Goal: Task Accomplishment & Management: Manage account settings

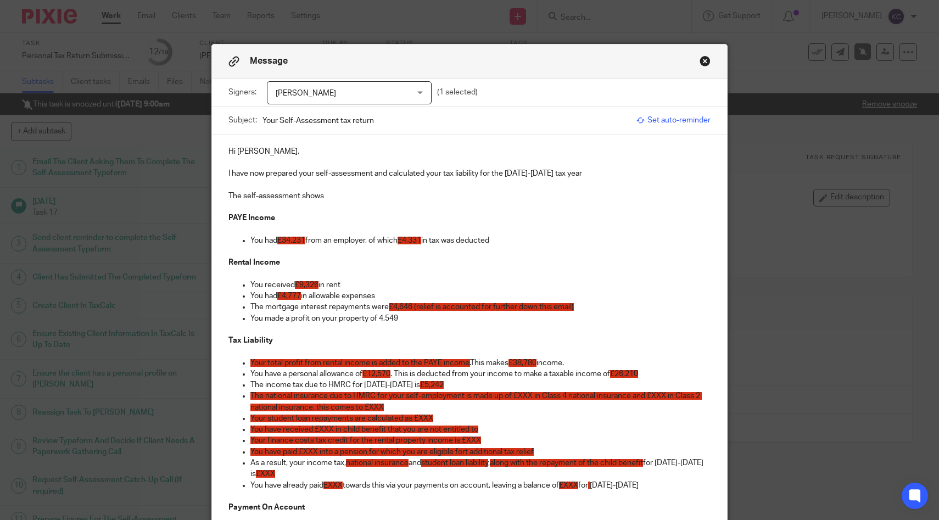
scroll to position [32, 0]
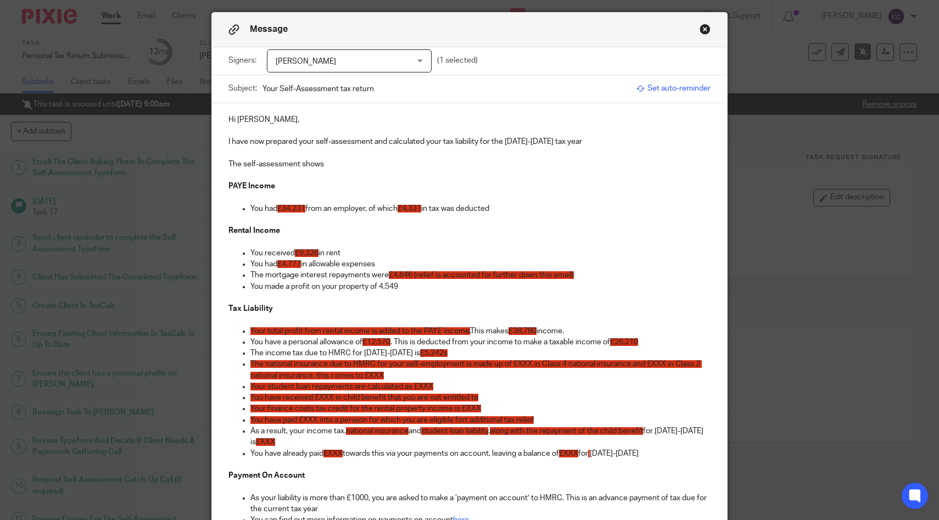
click at [708, 31] on button "Close modal" at bounding box center [705, 29] width 11 height 11
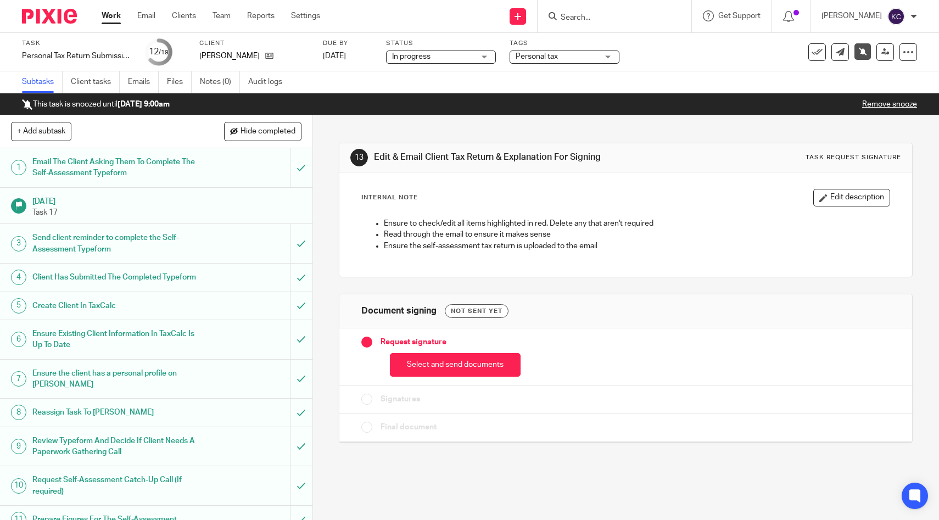
click at [602, 13] on input "Search" at bounding box center [609, 18] width 99 height 10
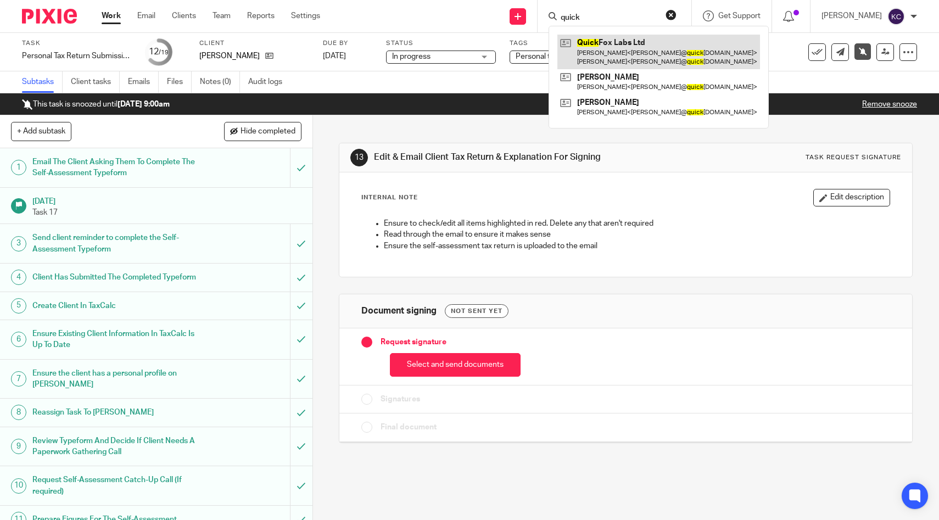
type input "quick"
click at [613, 43] on link at bounding box center [659, 52] width 203 height 34
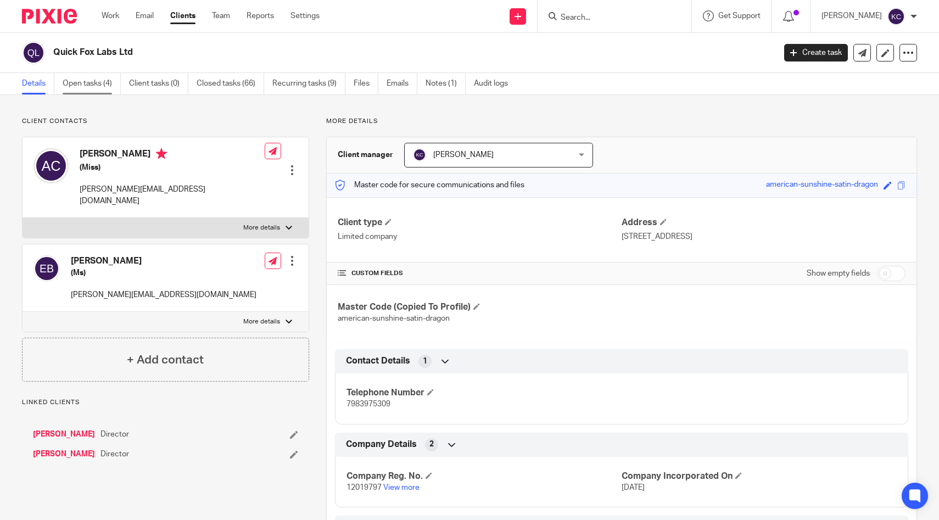
click at [76, 86] on link "Open tasks (4)" at bounding box center [92, 83] width 58 height 21
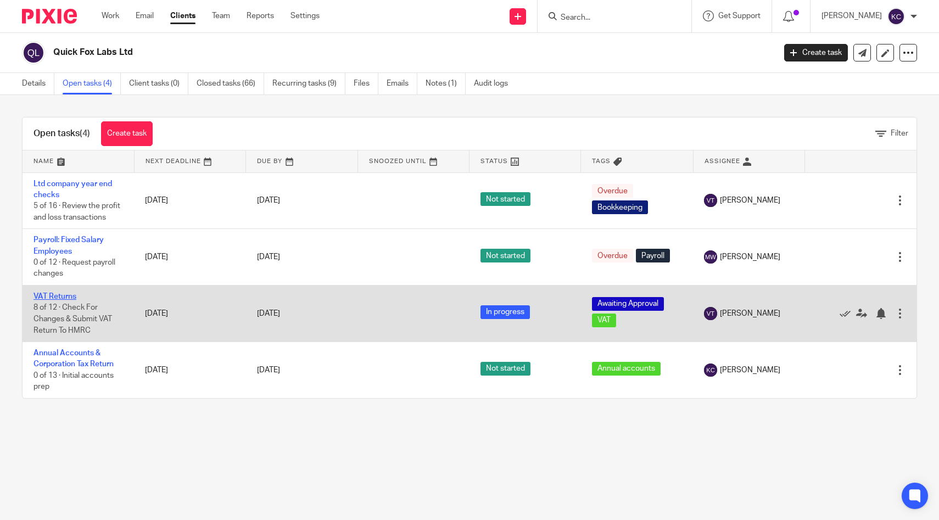
click at [44, 297] on link "VAT Returns" at bounding box center [55, 297] width 43 height 8
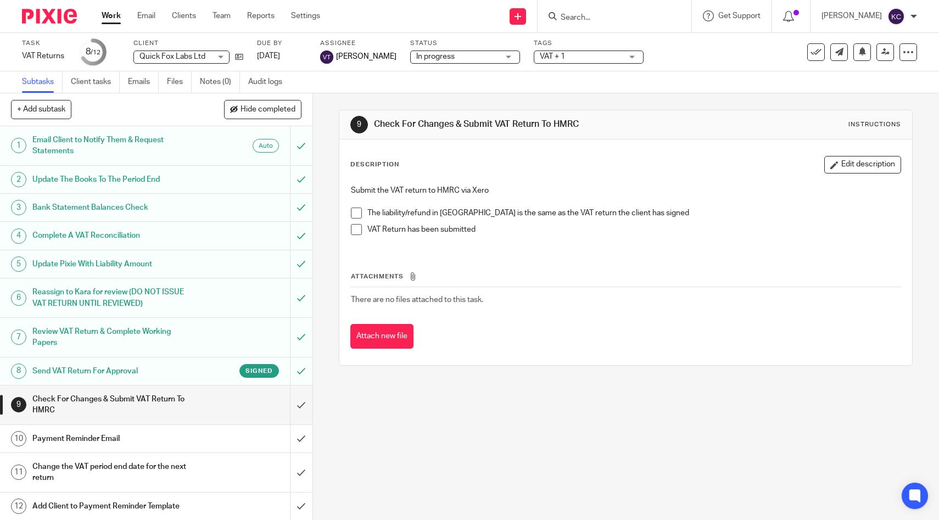
click at [189, 371] on h1 "Send VAT Return For Approval" at bounding box center [114, 371] width 165 height 16
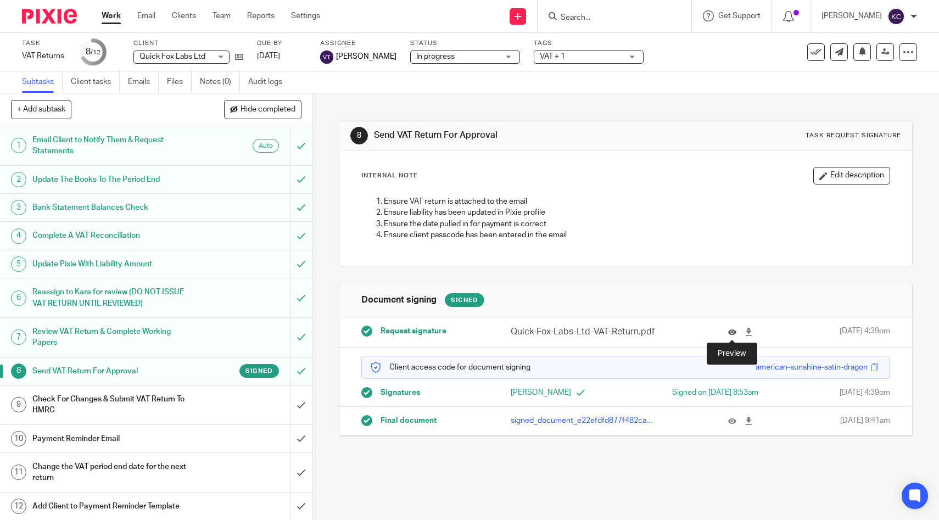
click at [732, 332] on icon at bounding box center [732, 332] width 8 height 8
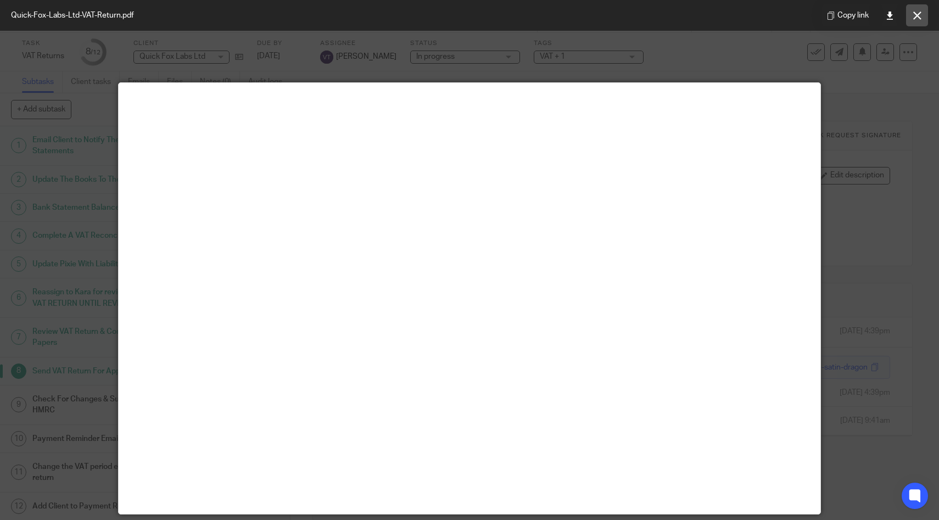
click at [916, 10] on button at bounding box center [917, 15] width 22 height 22
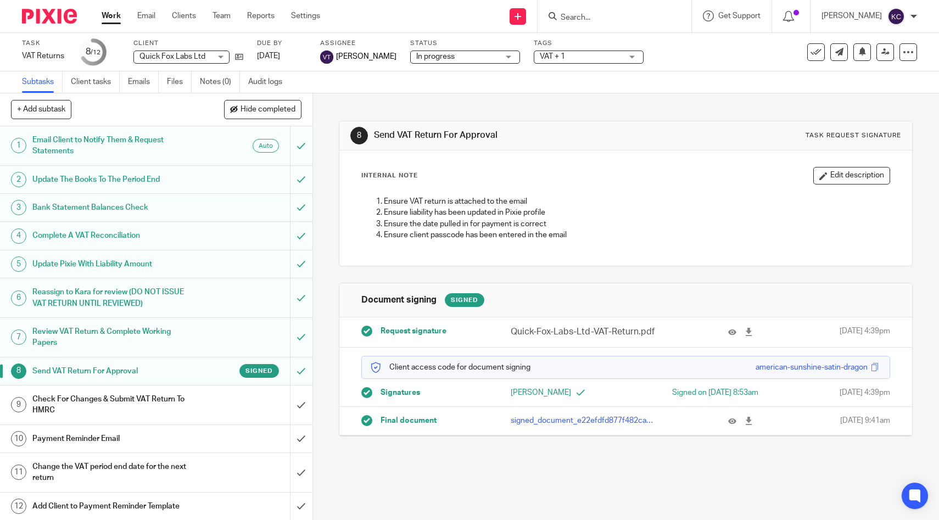
click at [242, 410] on div "Check For Changes & Submit VAT Return To HMRC" at bounding box center [155, 405] width 247 height 28
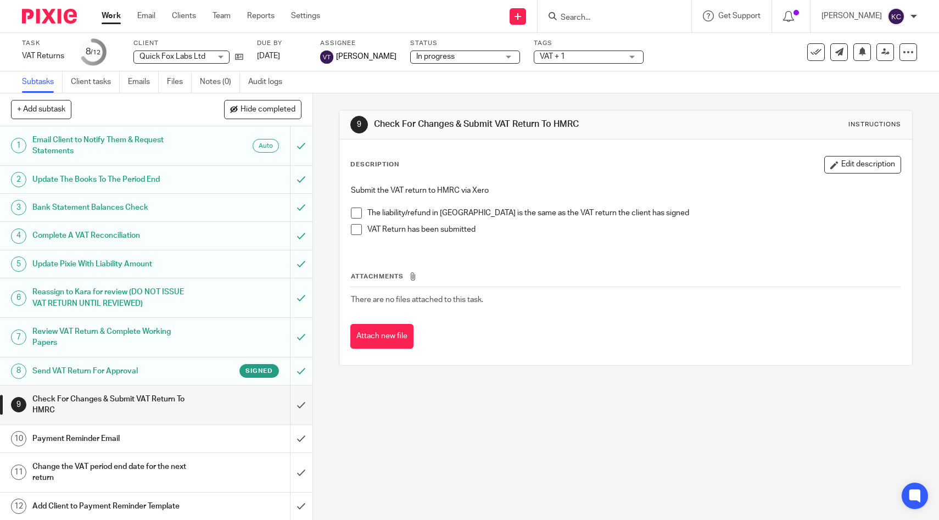
click at [358, 209] on span at bounding box center [356, 213] width 11 height 11
click at [360, 229] on span at bounding box center [356, 229] width 11 height 11
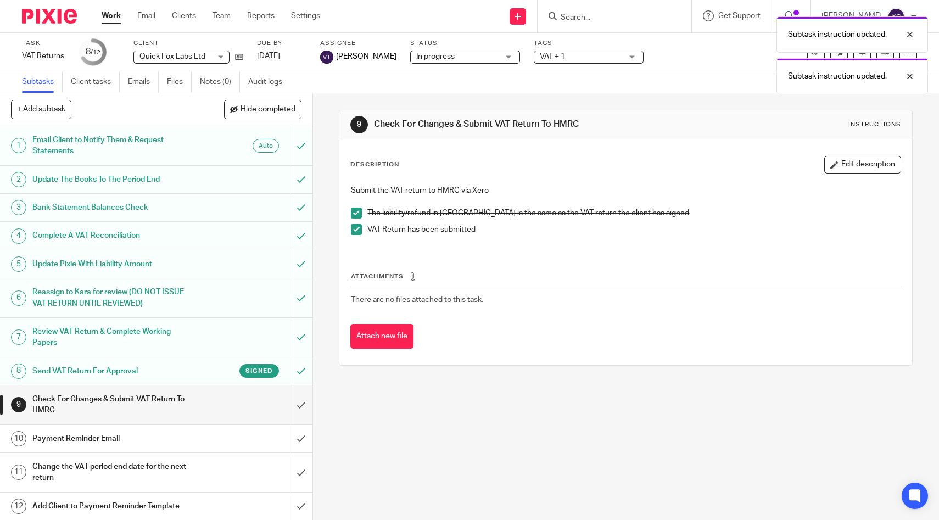
scroll to position [1, 0]
click at [301, 412] on input "submit" at bounding box center [156, 404] width 313 height 39
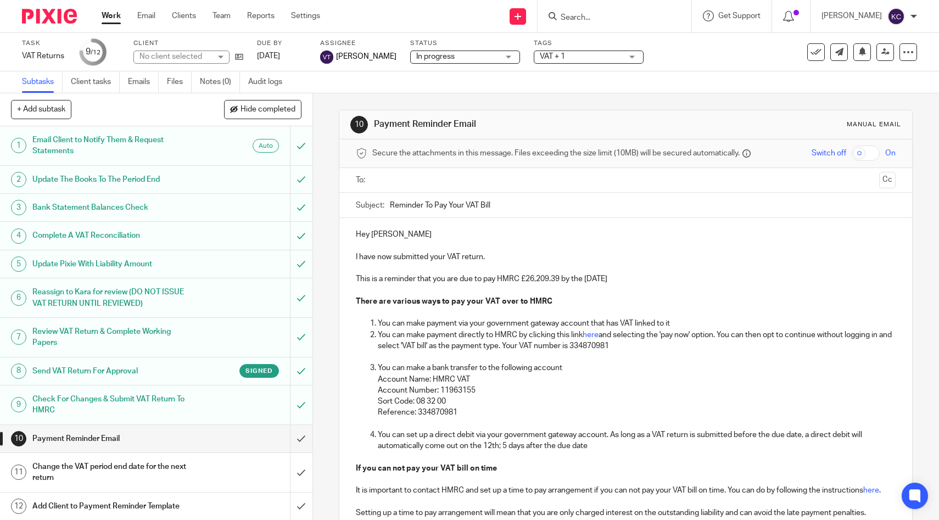
scroll to position [1, 0]
click at [395, 171] on ul at bounding box center [627, 180] width 506 height 18
click at [396, 180] on input "text" at bounding box center [625, 180] width 499 height 13
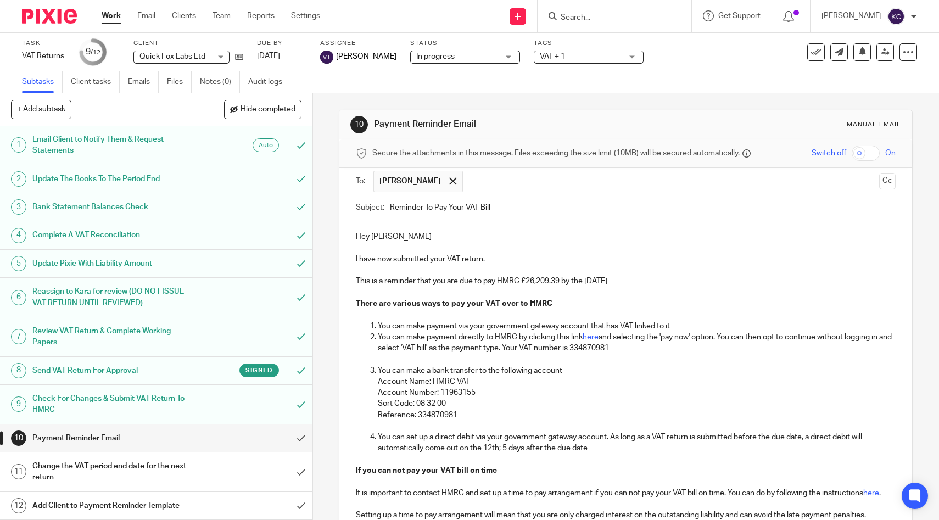
click at [535, 282] on p "This is a reminder that you are due to pay HMRC £26,209.39 by the 7 Oct 2025" at bounding box center [626, 281] width 540 height 11
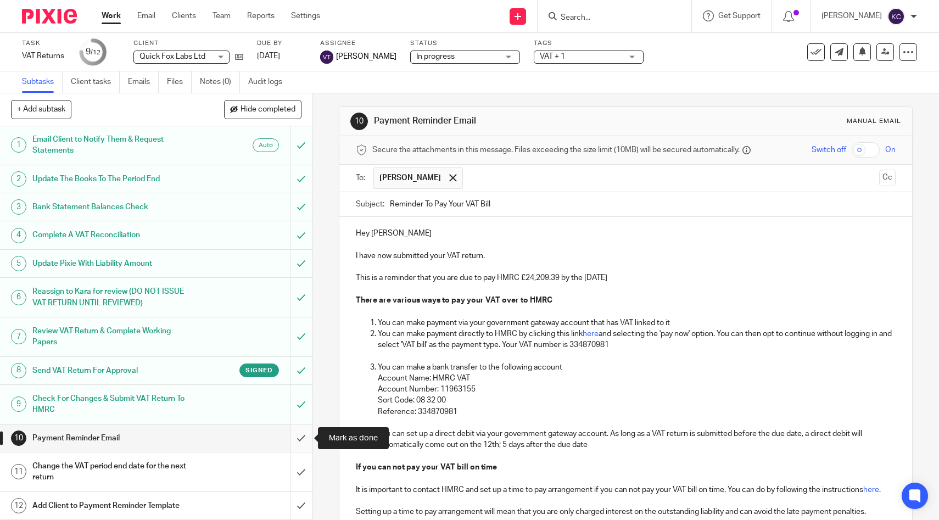
click at [301, 438] on input "submit" at bounding box center [156, 438] width 313 height 27
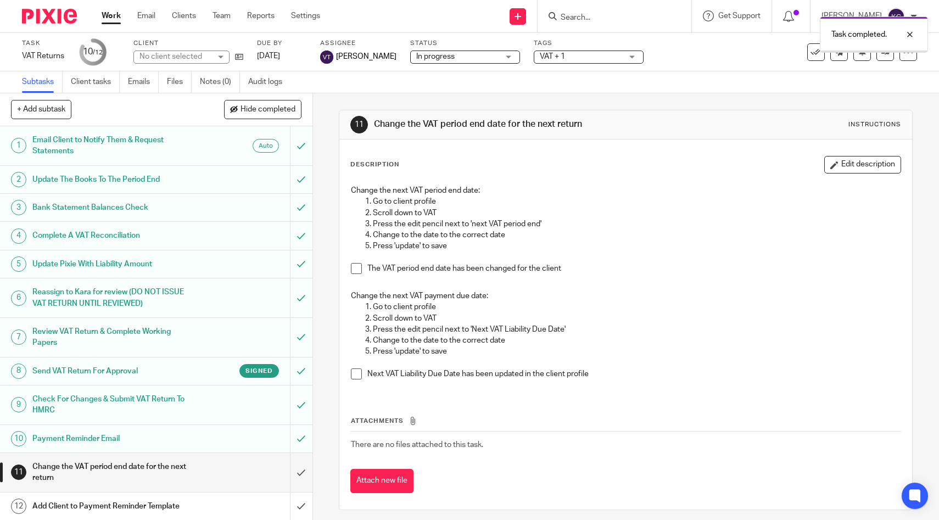
scroll to position [1, 0]
click at [356, 261] on p at bounding box center [626, 257] width 550 height 11
click at [357, 266] on span at bounding box center [356, 268] width 11 height 11
click at [359, 377] on span at bounding box center [356, 374] width 11 height 11
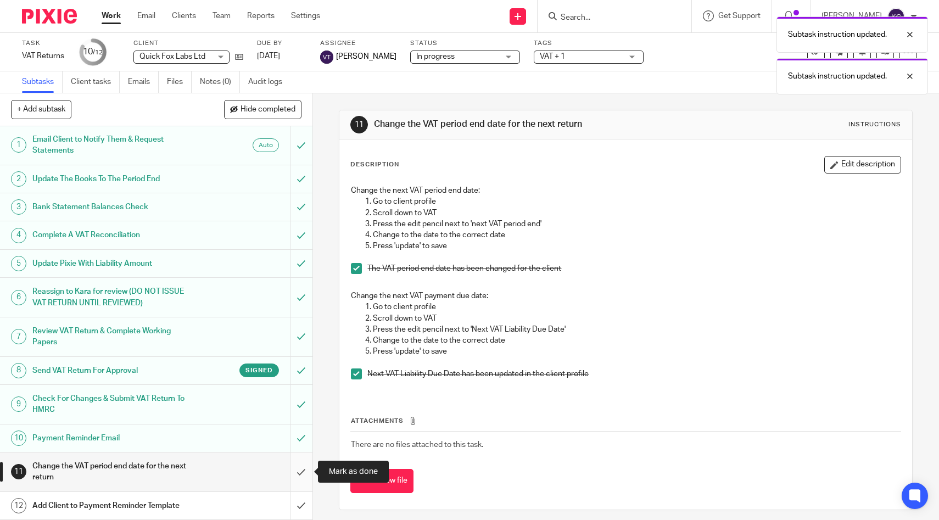
click at [304, 466] on input "submit" at bounding box center [156, 472] width 313 height 39
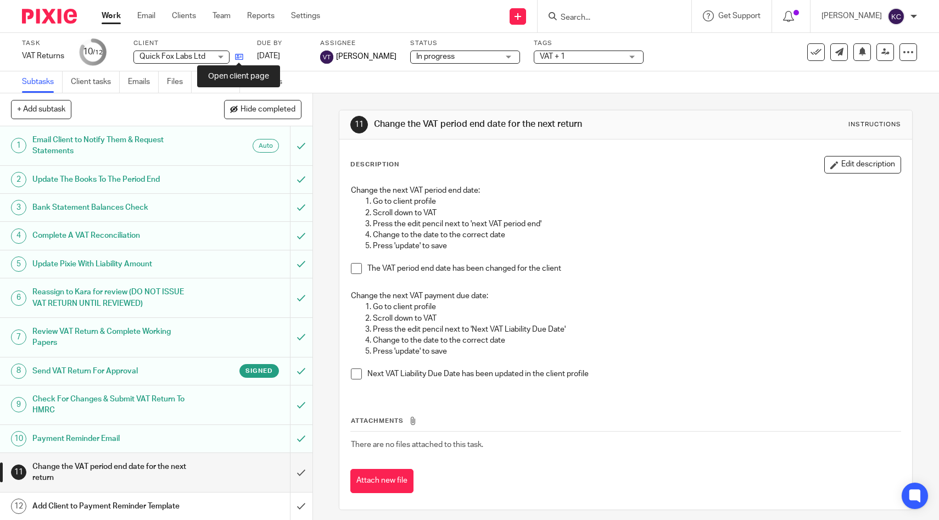
click at [238, 57] on icon at bounding box center [239, 57] width 8 height 8
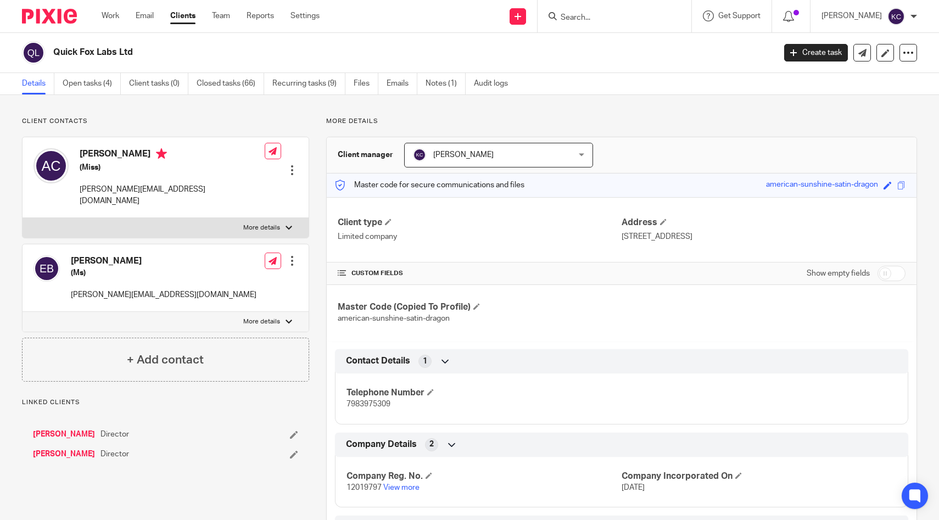
scroll to position [5, 0]
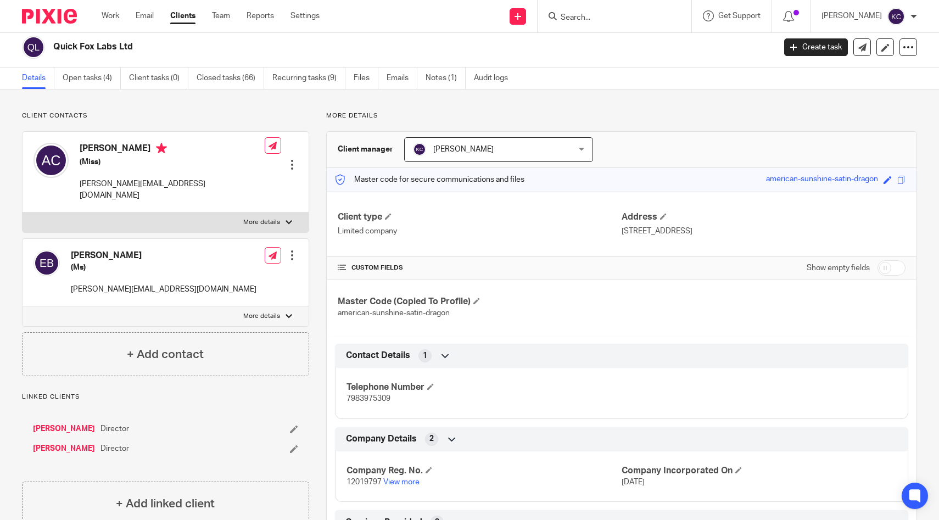
click at [883, 269] on input "checkbox" at bounding box center [892, 267] width 28 height 15
checkbox input "true"
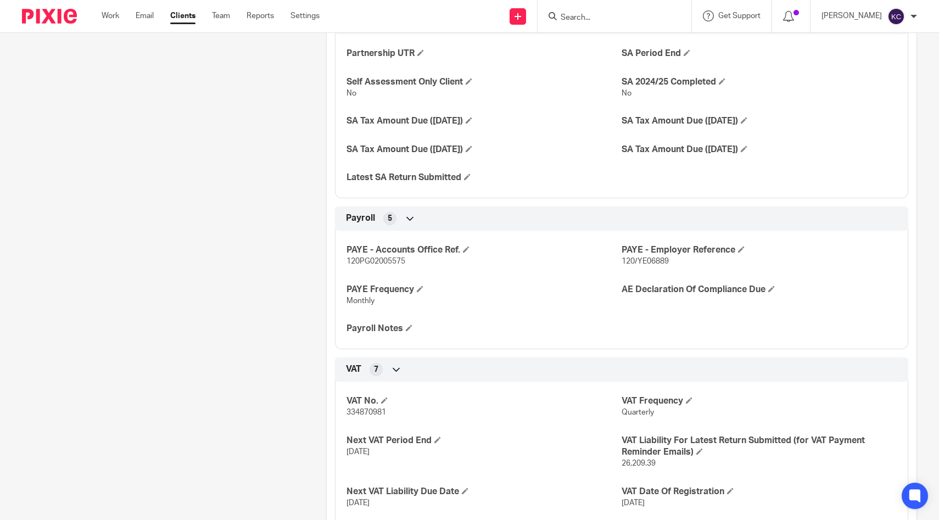
scroll to position [1124, 0]
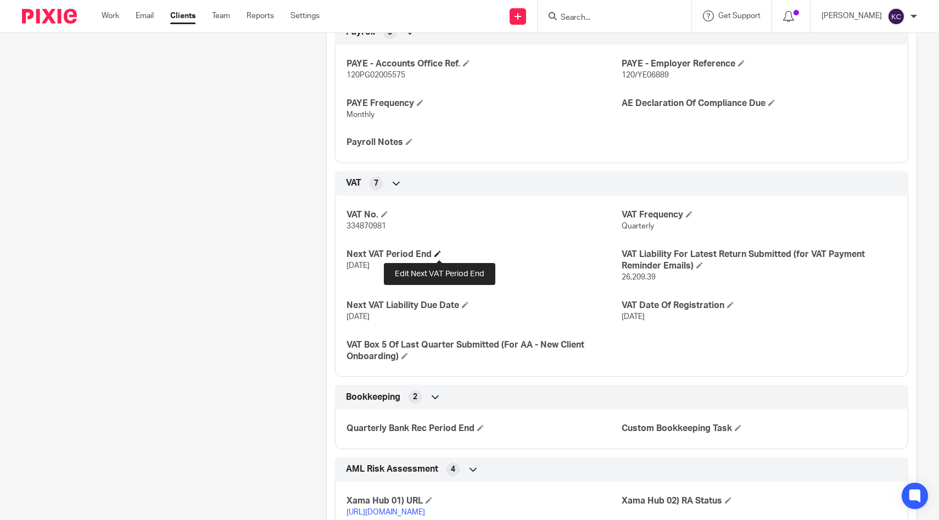
click at [438, 252] on span at bounding box center [438, 253] width 7 height 7
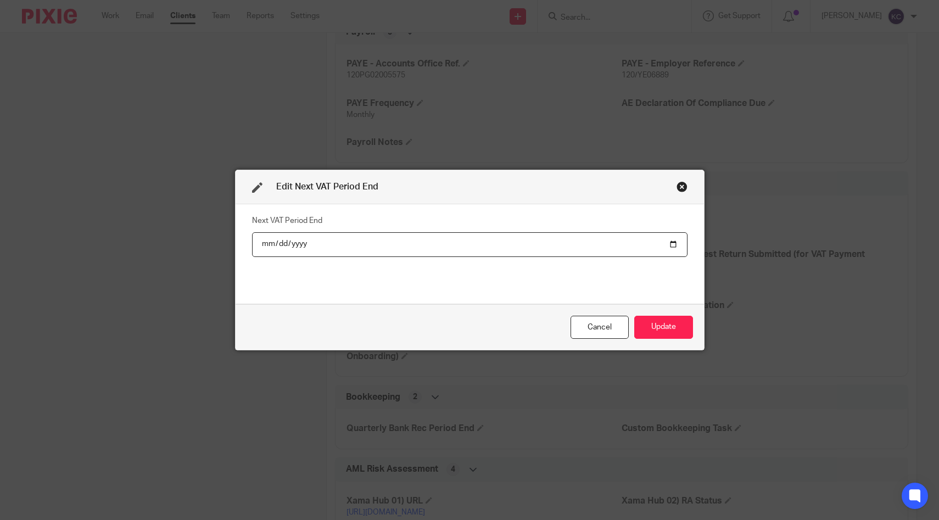
type input "[DATE]"
click at [671, 335] on button "Update" at bounding box center [663, 328] width 59 height 24
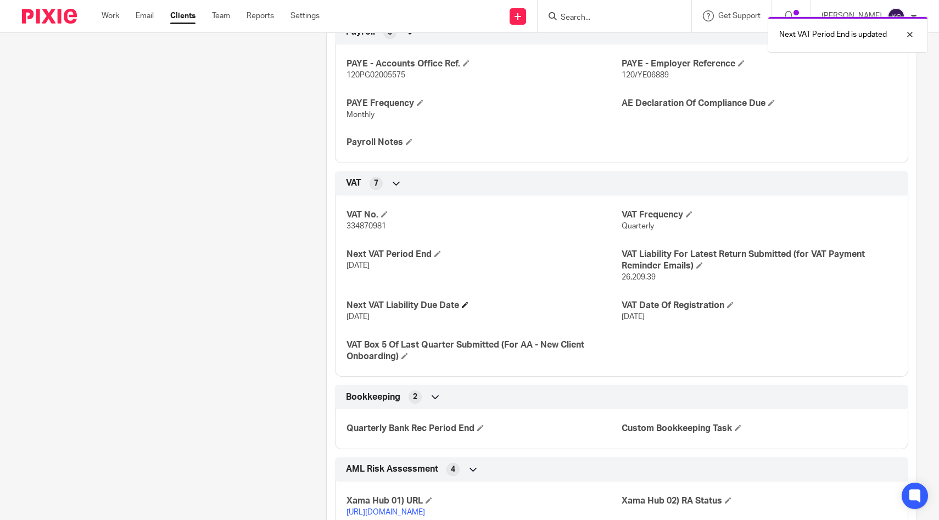
click at [466, 305] on span at bounding box center [465, 305] width 7 height 7
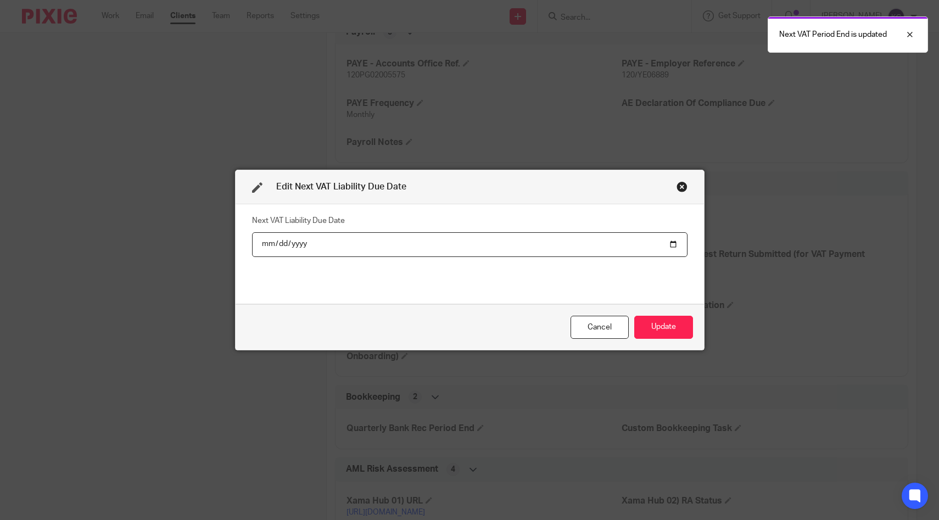
click at [274, 244] on input "[DATE]" at bounding box center [470, 244] width 436 height 25
type input "[DATE]"
click at [673, 326] on button "Update" at bounding box center [663, 328] width 59 height 24
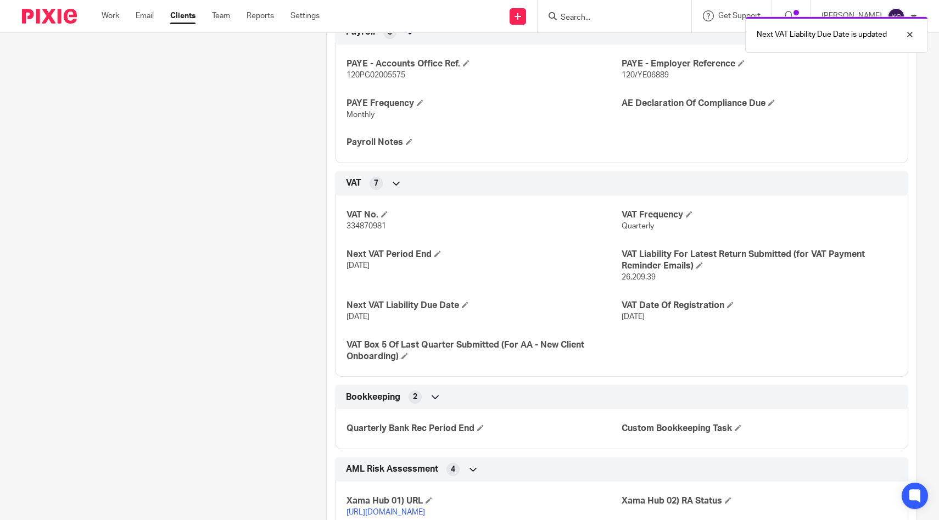
click at [627, 19] on div "Next VAT Liability Due Date is updated" at bounding box center [699, 32] width 459 height 42
click at [613, 13] on div "Next VAT Liability Due Date is updated" at bounding box center [699, 32] width 459 height 42
click at [598, 16] on input "Search" at bounding box center [609, 18] width 99 height 10
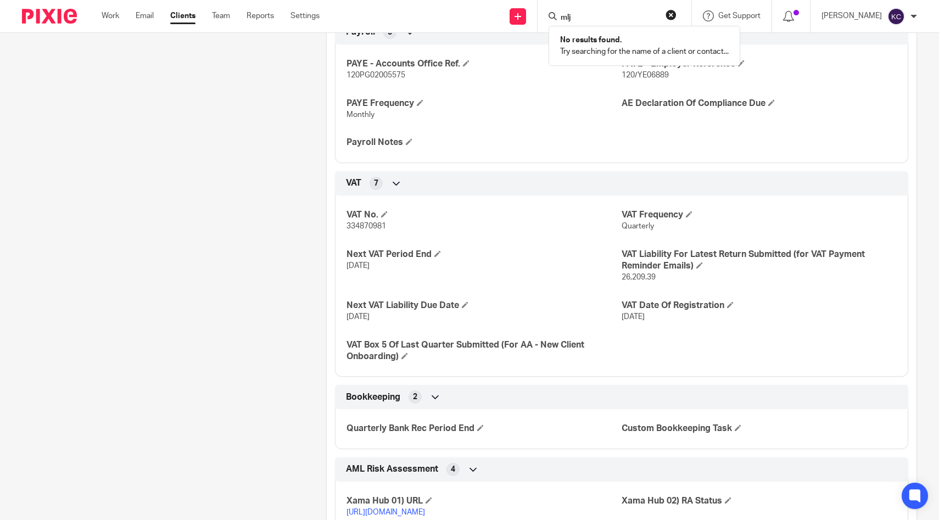
click at [600, 21] on input "mlj" at bounding box center [609, 18] width 99 height 10
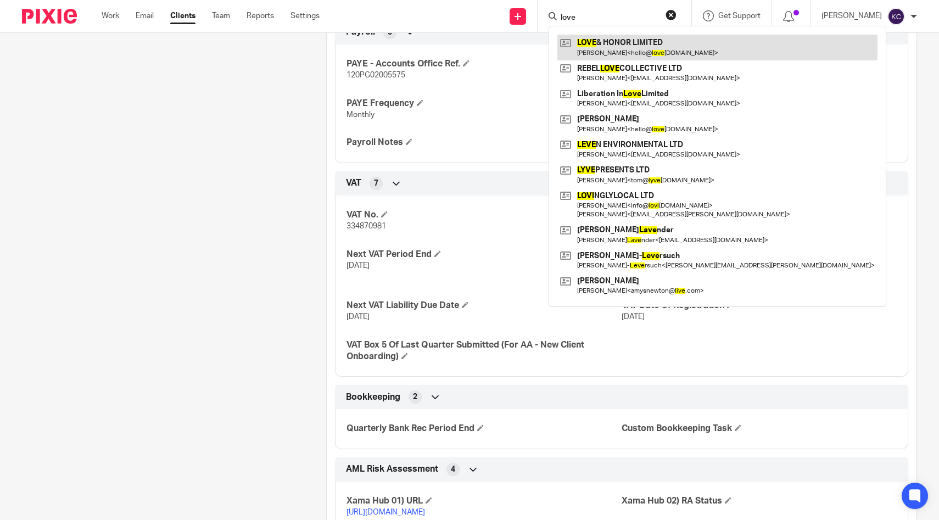
type input "love"
click at [603, 47] on link at bounding box center [718, 47] width 320 height 25
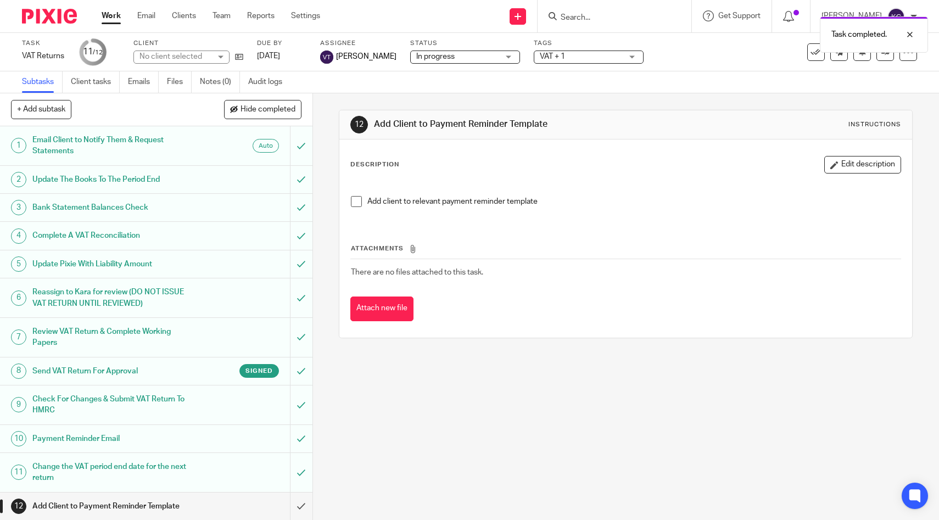
scroll to position [1, 0]
click at [352, 200] on span at bounding box center [356, 201] width 11 height 11
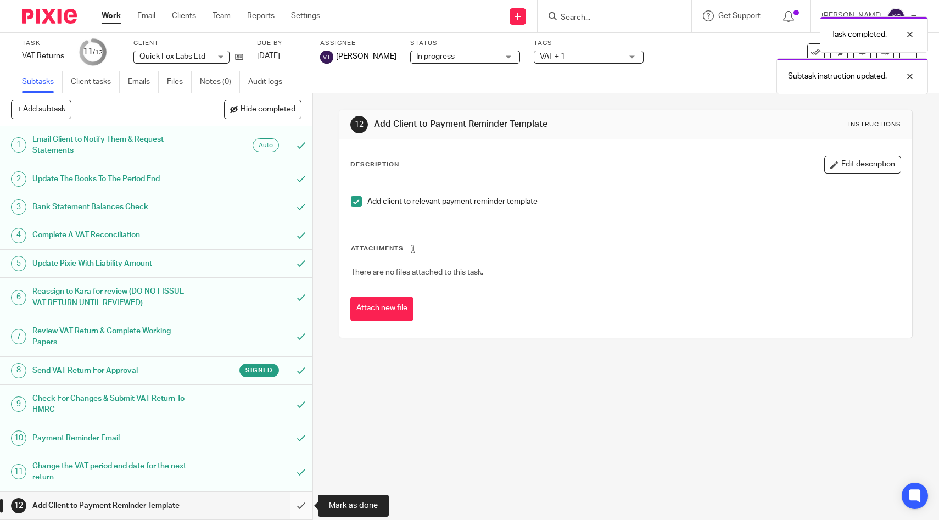
click at [296, 509] on input "submit" at bounding box center [156, 505] width 313 height 27
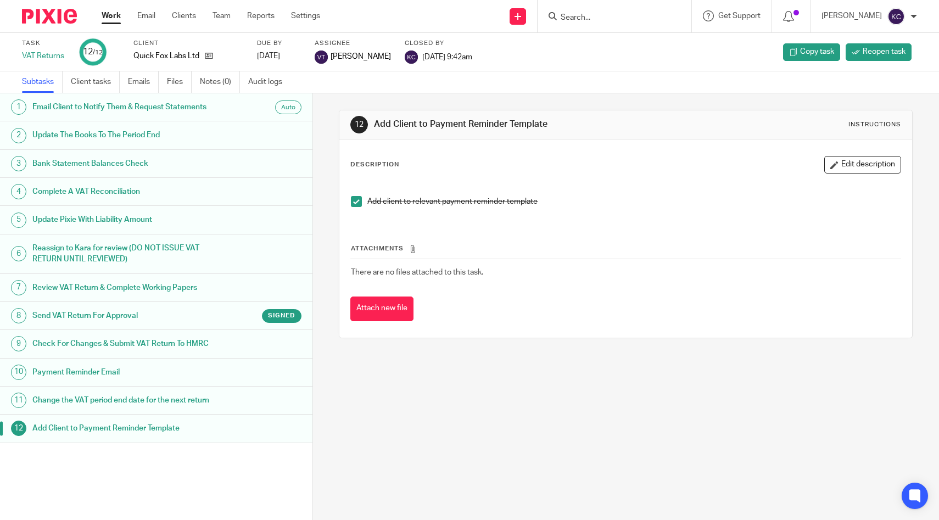
click at [568, 6] on div at bounding box center [615, 16] width 154 height 32
click at [589, 21] on input "Search" at bounding box center [609, 18] width 99 height 10
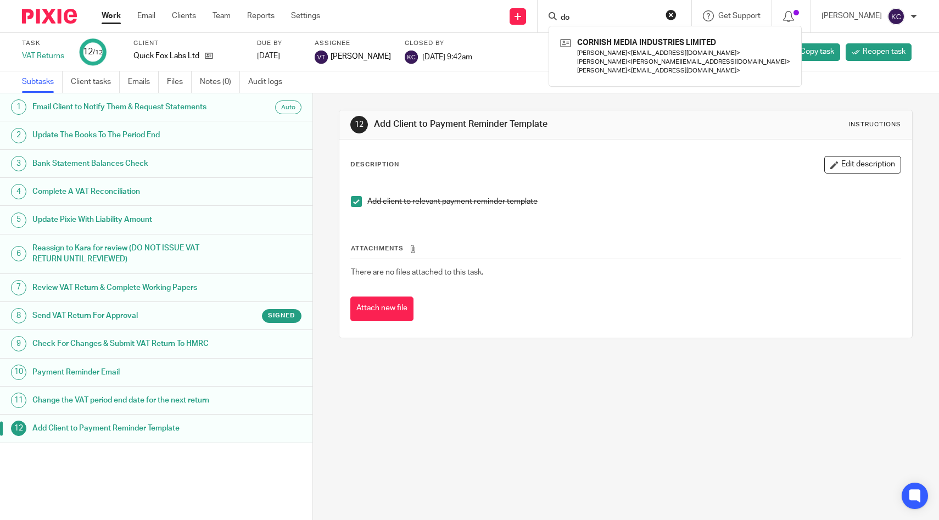
type input "d"
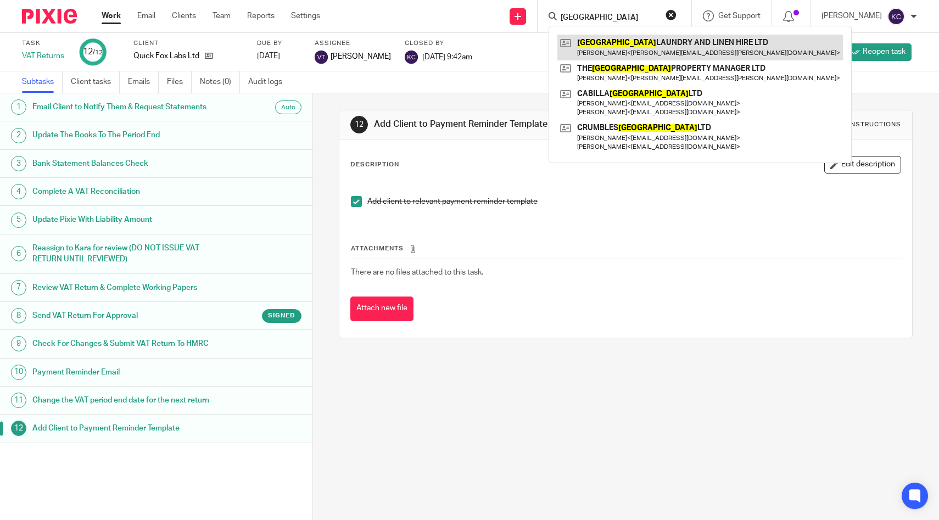
type input "cornwall"
click at [634, 53] on link at bounding box center [701, 47] width 286 height 25
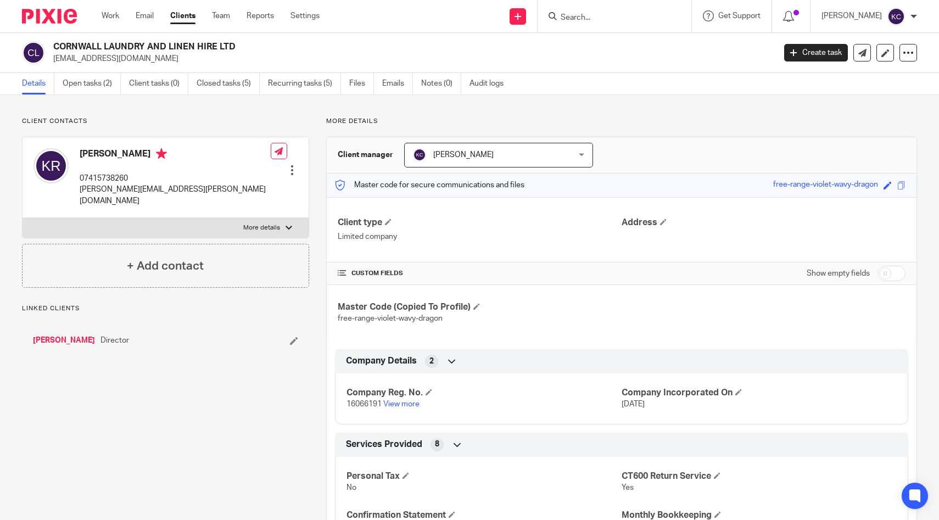
click at [79, 81] on link "Open tasks (2)" at bounding box center [92, 83] width 58 height 21
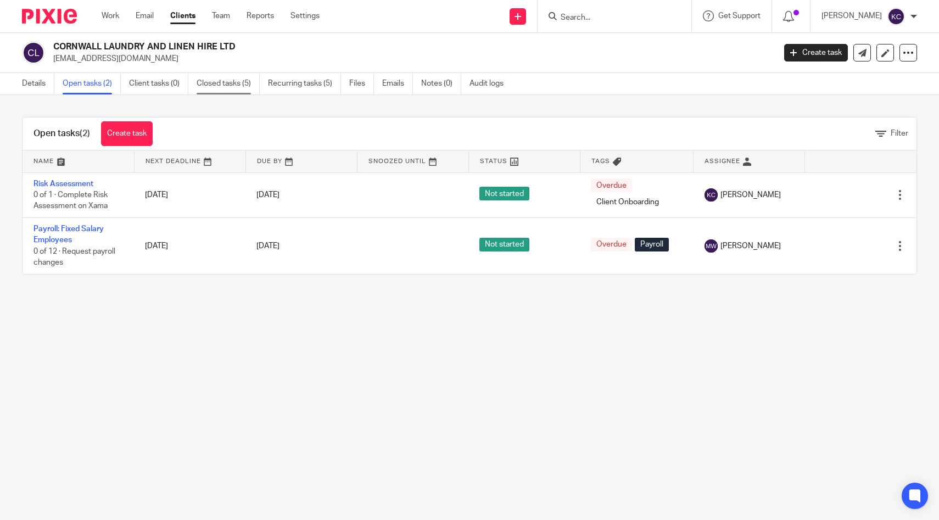
click at [218, 86] on link "Closed tasks (5)" at bounding box center [228, 83] width 63 height 21
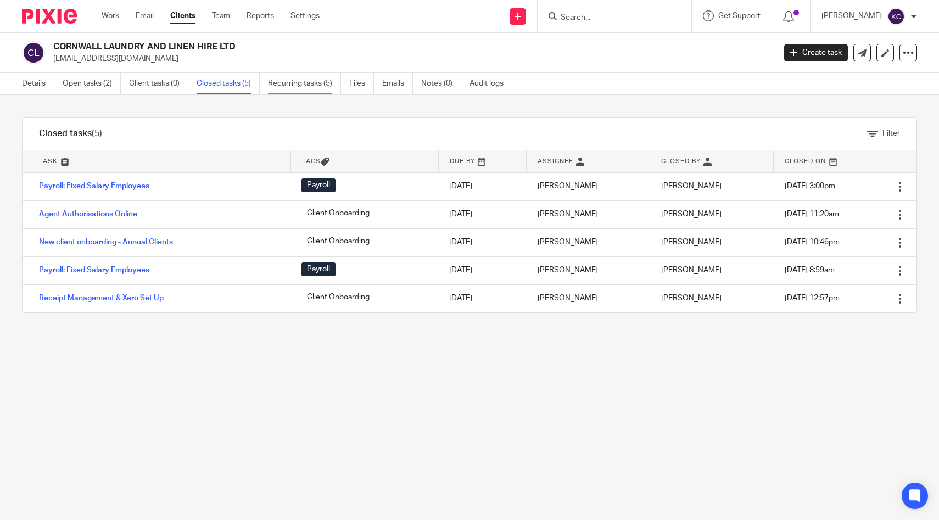
click at [332, 81] on link "Recurring tasks (5)" at bounding box center [304, 83] width 73 height 21
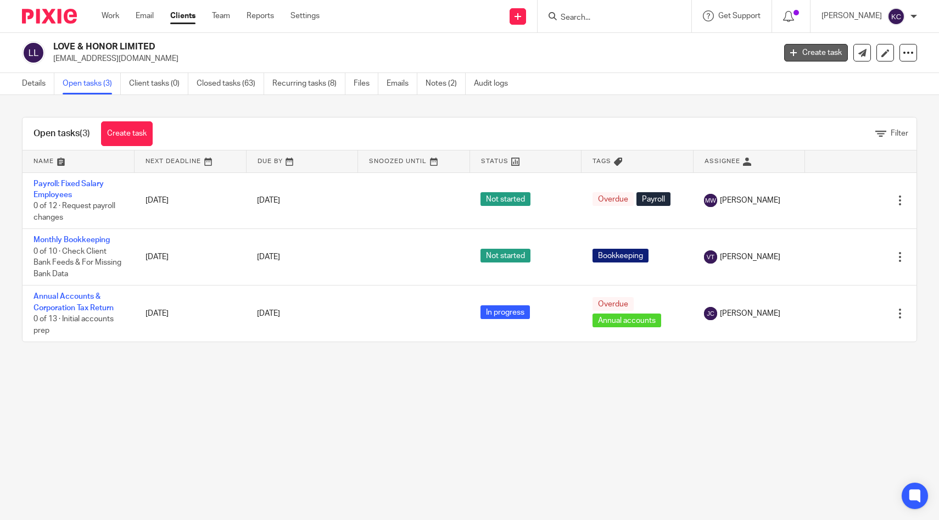
click at [810, 60] on link "Create task" at bounding box center [816, 53] width 64 height 18
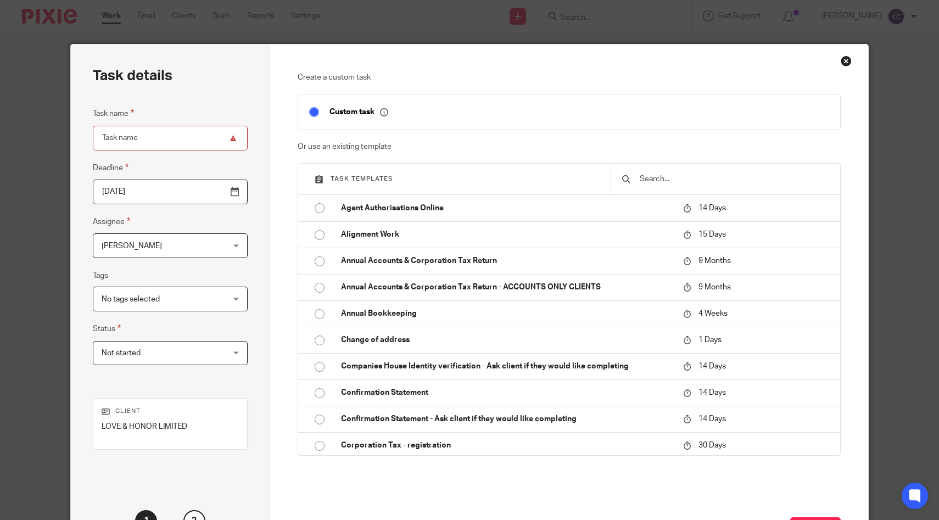
click at [662, 174] on input "text" at bounding box center [734, 179] width 190 height 12
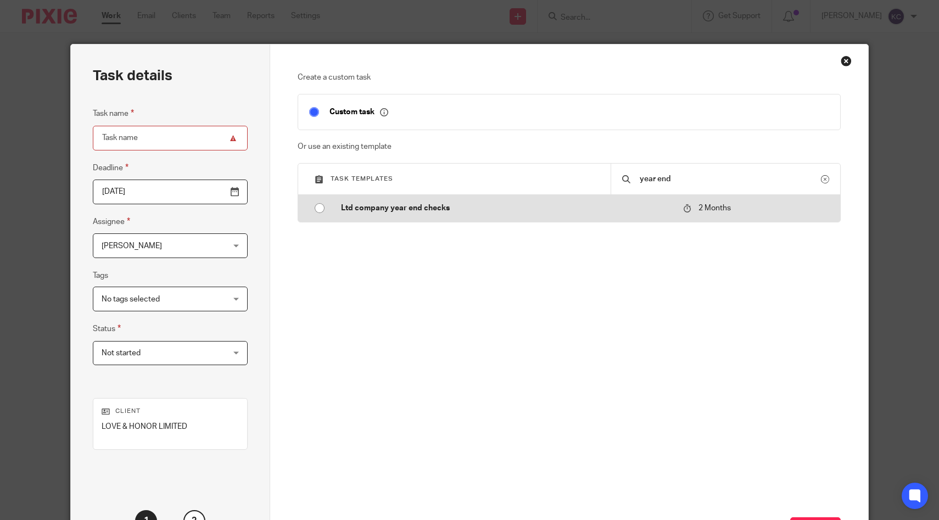
type input "year end"
click at [347, 213] on p "Ltd company year end checks" at bounding box center [506, 208] width 331 height 11
type input "2025-11-22"
type input "Ltd company year end checks"
checkbox input "false"
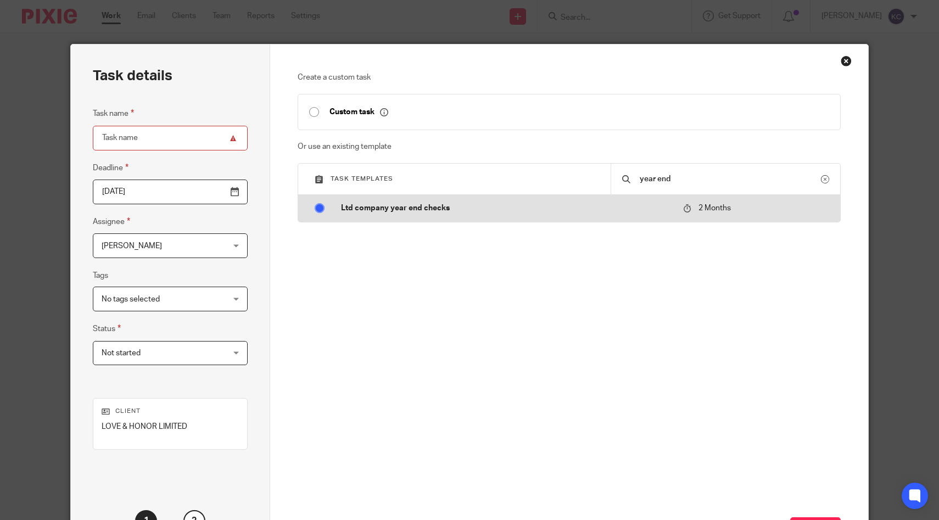
radio input "true"
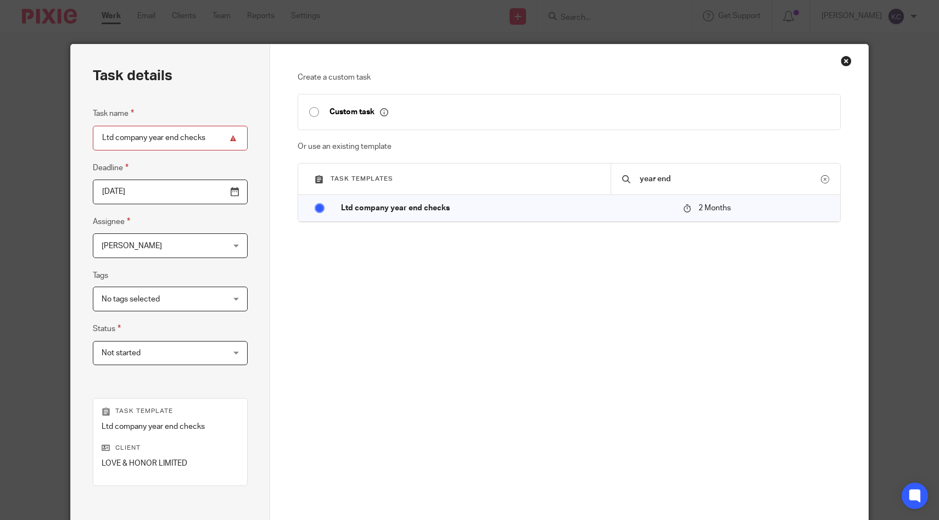
scroll to position [130, 0]
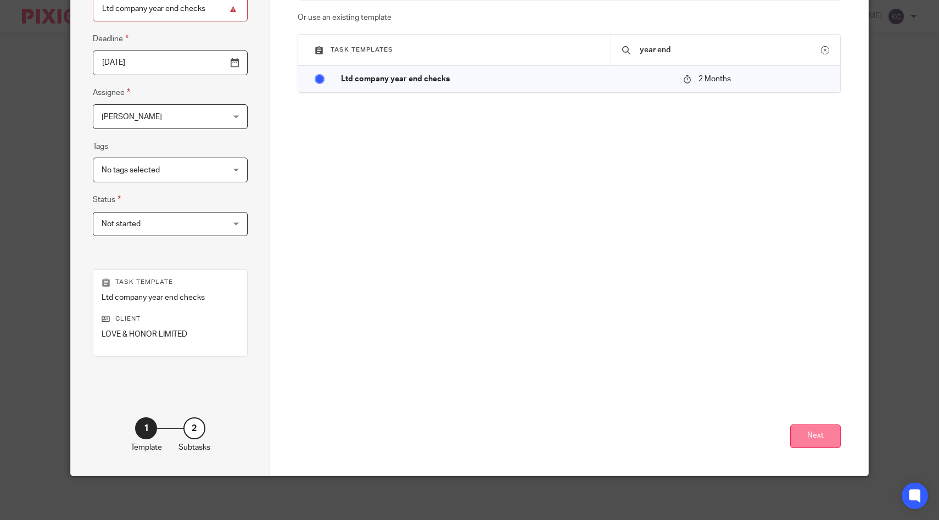
click at [816, 441] on button "Next" at bounding box center [815, 437] width 51 height 24
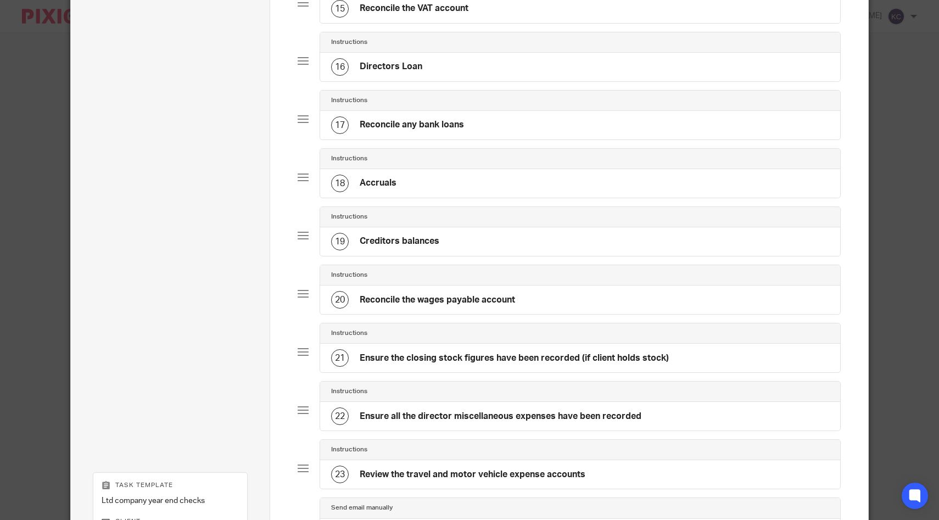
scroll to position [1145, 0]
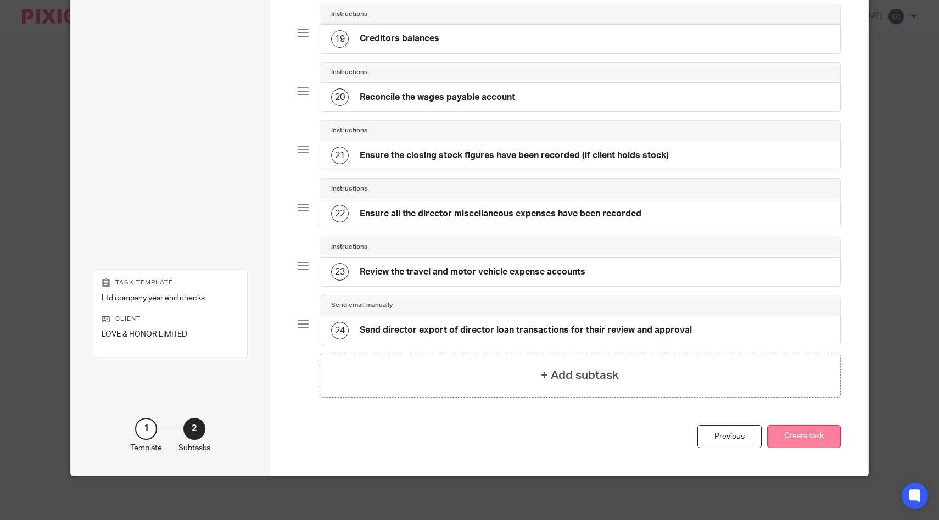
click at [833, 439] on button "Create task" at bounding box center [804, 437] width 74 height 24
